Goal: Information Seeking & Learning: Learn about a topic

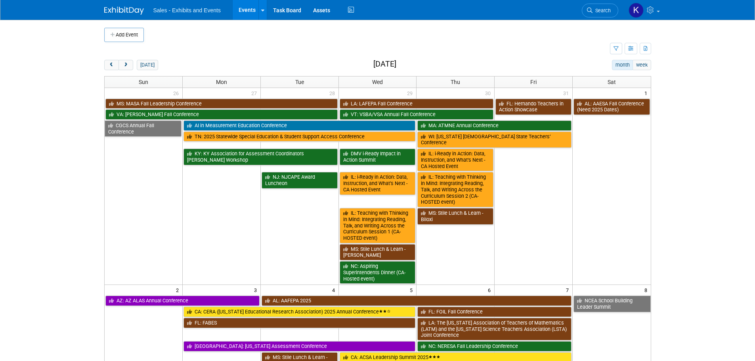
drag, startPoint x: 149, startPoint y: 61, endPoint x: 200, endPoint y: 65, distance: 52.0
click at [149, 61] on button "[DATE]" at bounding box center [147, 65] width 21 height 10
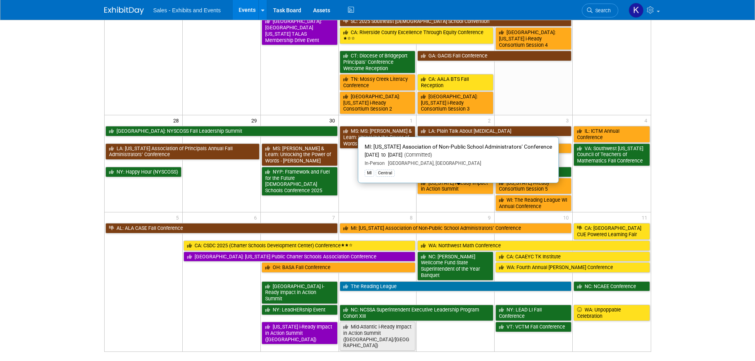
scroll to position [465, 0]
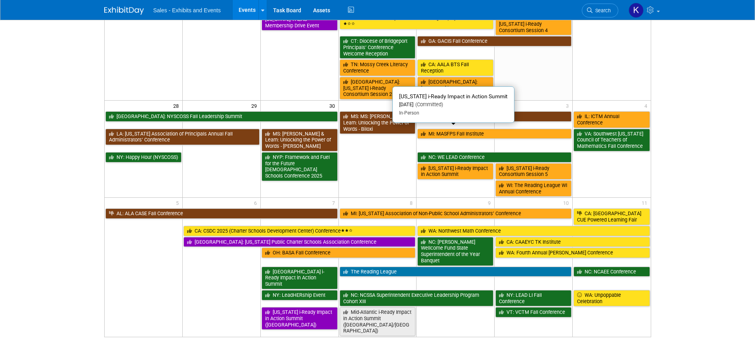
click at [462, 163] on link "[US_STATE] i-Ready Impact in Action Summit" at bounding box center [455, 171] width 76 height 16
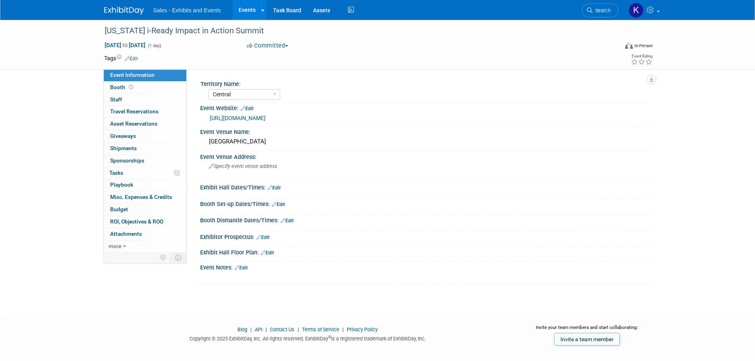
select select "Central"
click at [146, 44] on span "Oct 2, 2025 to Oct 2, 2025" at bounding box center [125, 45] width 42 height 7
type input "[DATE]"
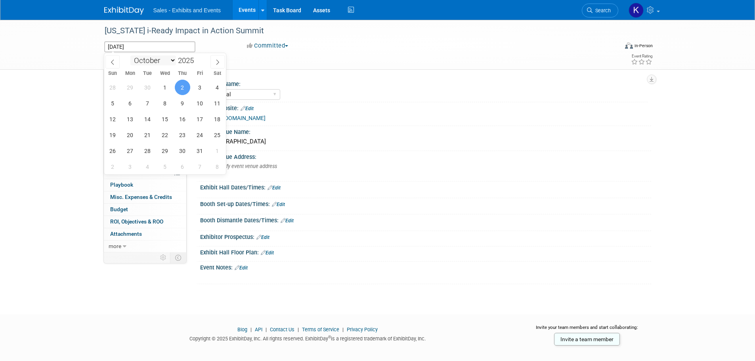
click at [174, 62] on select "January February March April May June July August September October November De…" at bounding box center [153, 60] width 46 height 10
select select "10"
click at [130, 55] on select "January February March April May June July August September October November De…" at bounding box center [153, 60] width 46 height 10
click at [143, 103] on span "4" at bounding box center [147, 102] width 15 height 15
type input "Nov 4, 2025"
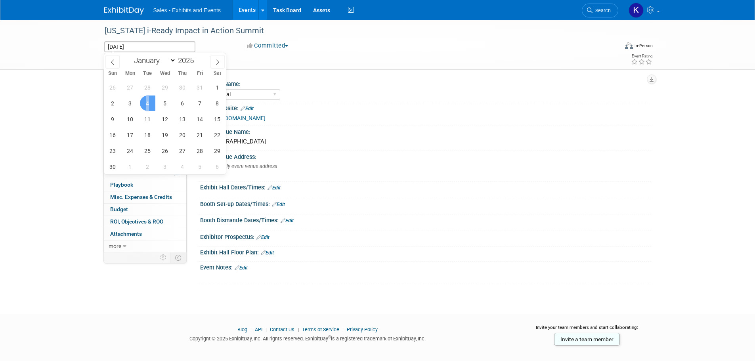
click at [143, 103] on span "4" at bounding box center [147, 102] width 15 height 15
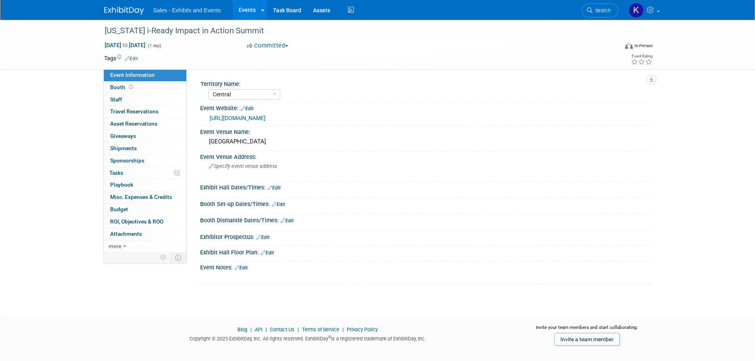
click at [125, 8] on img at bounding box center [124, 11] width 40 height 8
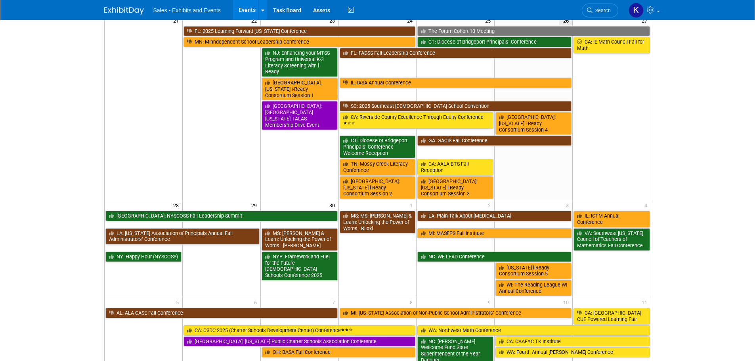
scroll to position [396, 0]
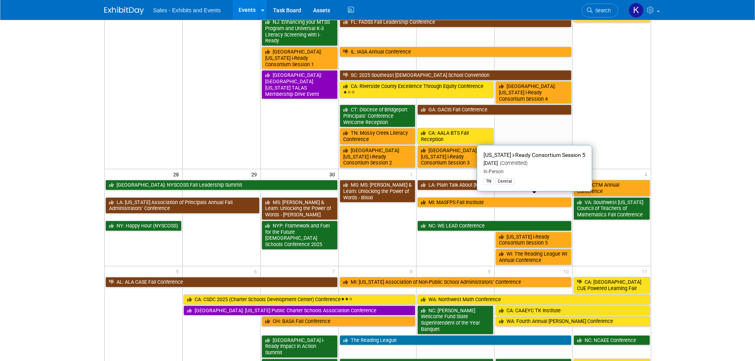
drag, startPoint x: 546, startPoint y: 204, endPoint x: 546, endPoint y: 208, distance: 4.4
click at [546, 232] on link "[US_STATE] i-Ready Consortium Session 5" at bounding box center [533, 240] width 76 height 16
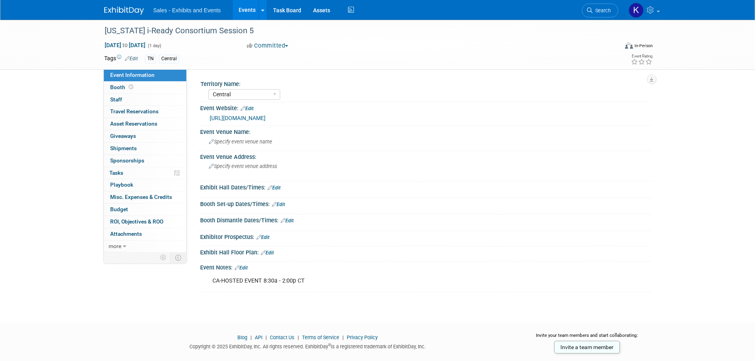
select select "Central"
click at [116, 86] on span "Booth" at bounding box center [122, 87] width 25 height 6
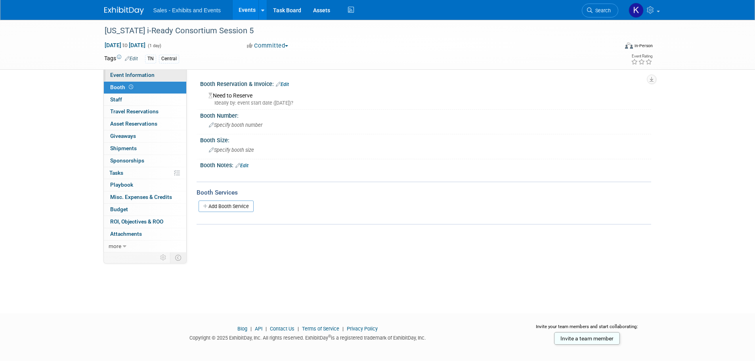
click at [117, 76] on span "Event Information" at bounding box center [132, 75] width 44 height 6
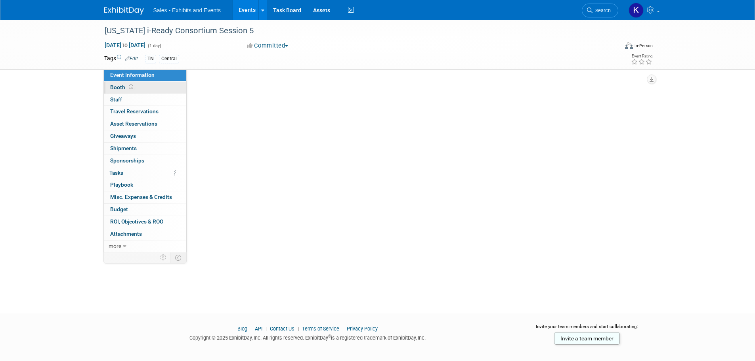
select select "Central"
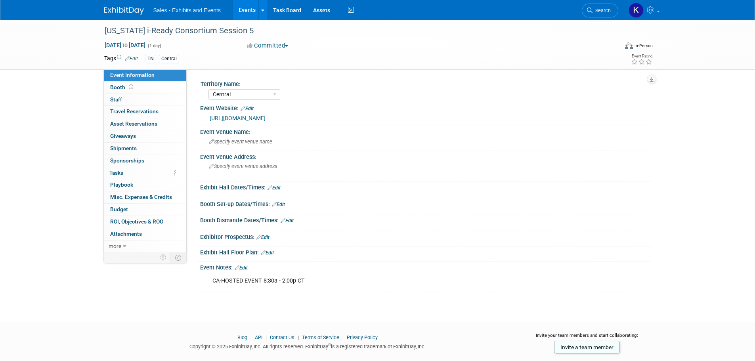
click at [133, 9] on img at bounding box center [124, 11] width 40 height 8
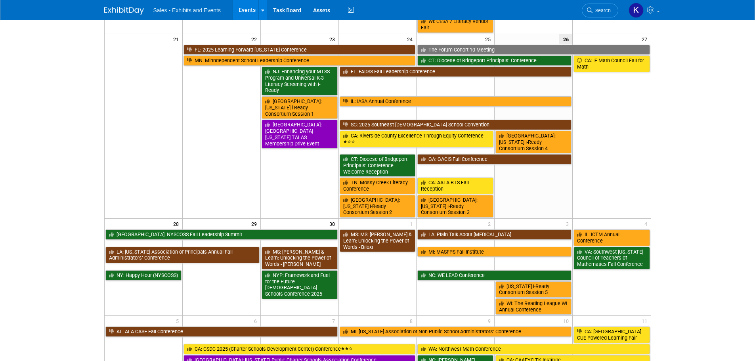
scroll to position [357, 0]
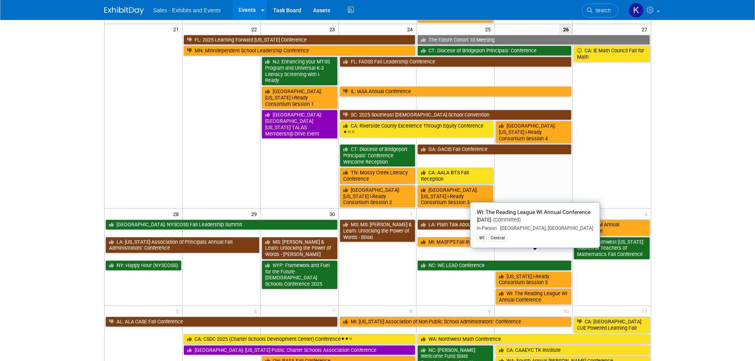
click at [563, 288] on link "WI: The Reading League WI Annual Conference" at bounding box center [533, 296] width 76 height 16
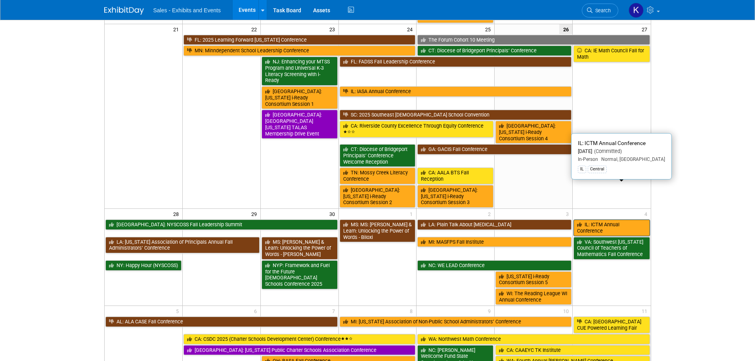
click at [614, 219] on link "IL: ICTM Annual Conference" at bounding box center [611, 227] width 76 height 16
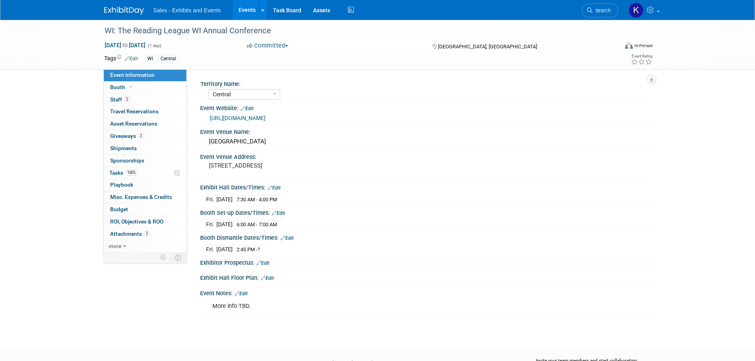
select select "Central"
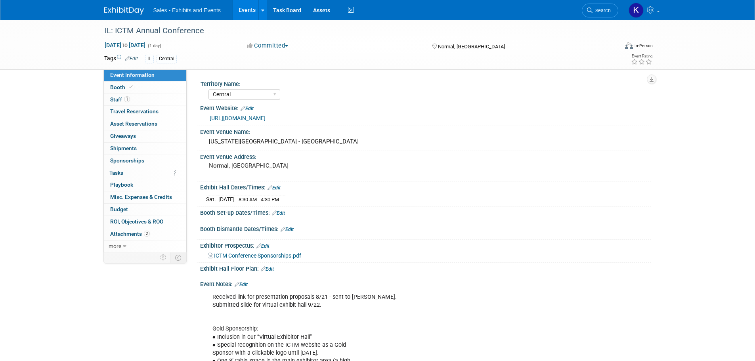
select select "Central"
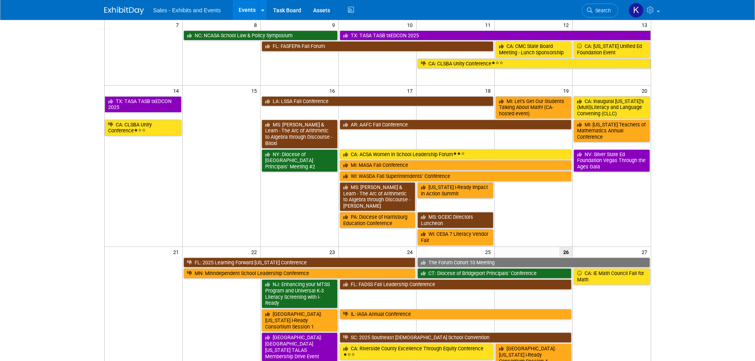
scroll to position [29, 0]
